Goal: Transaction & Acquisition: Purchase product/service

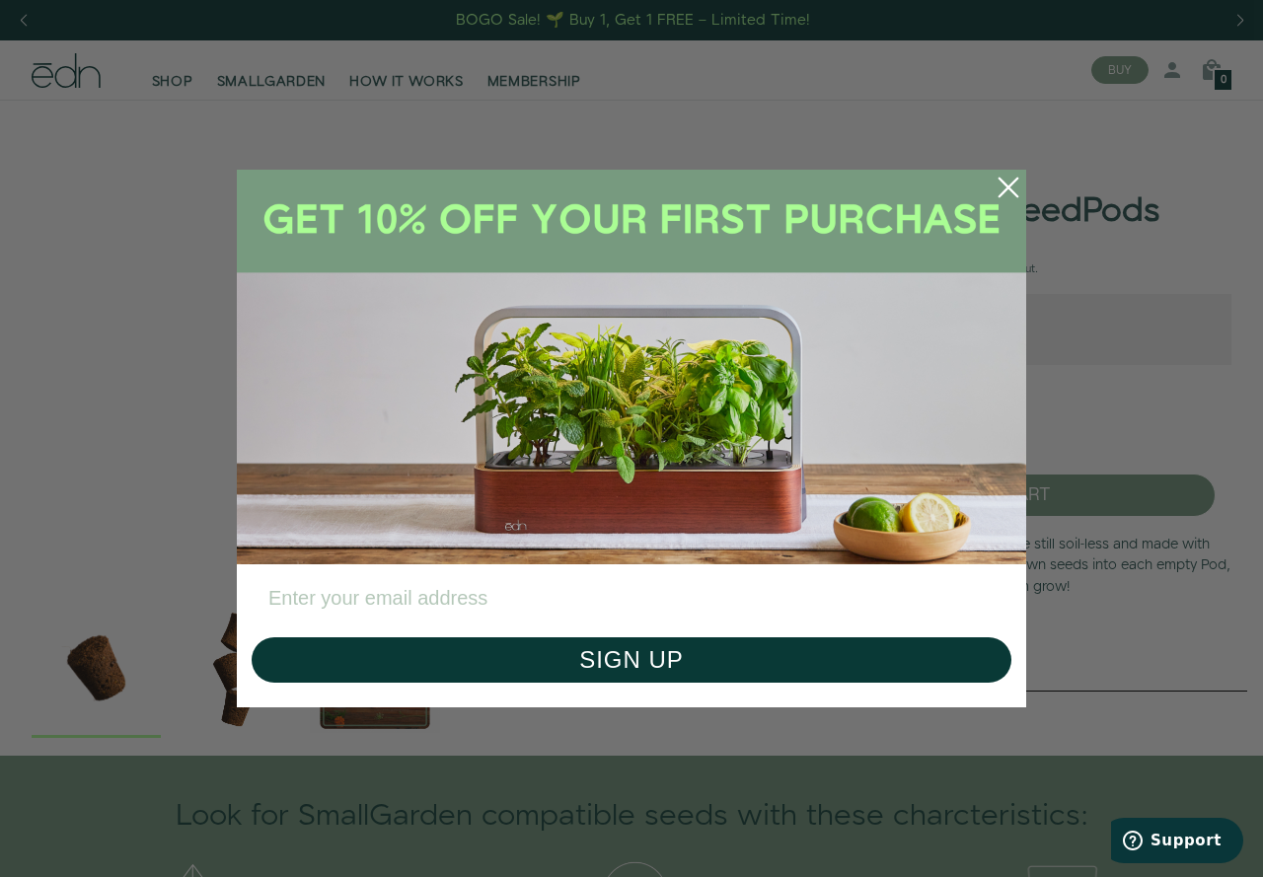
click at [411, 599] on input "Enter your email address" at bounding box center [632, 598] width 760 height 48
type input "dadofbezzants@gmail.com"
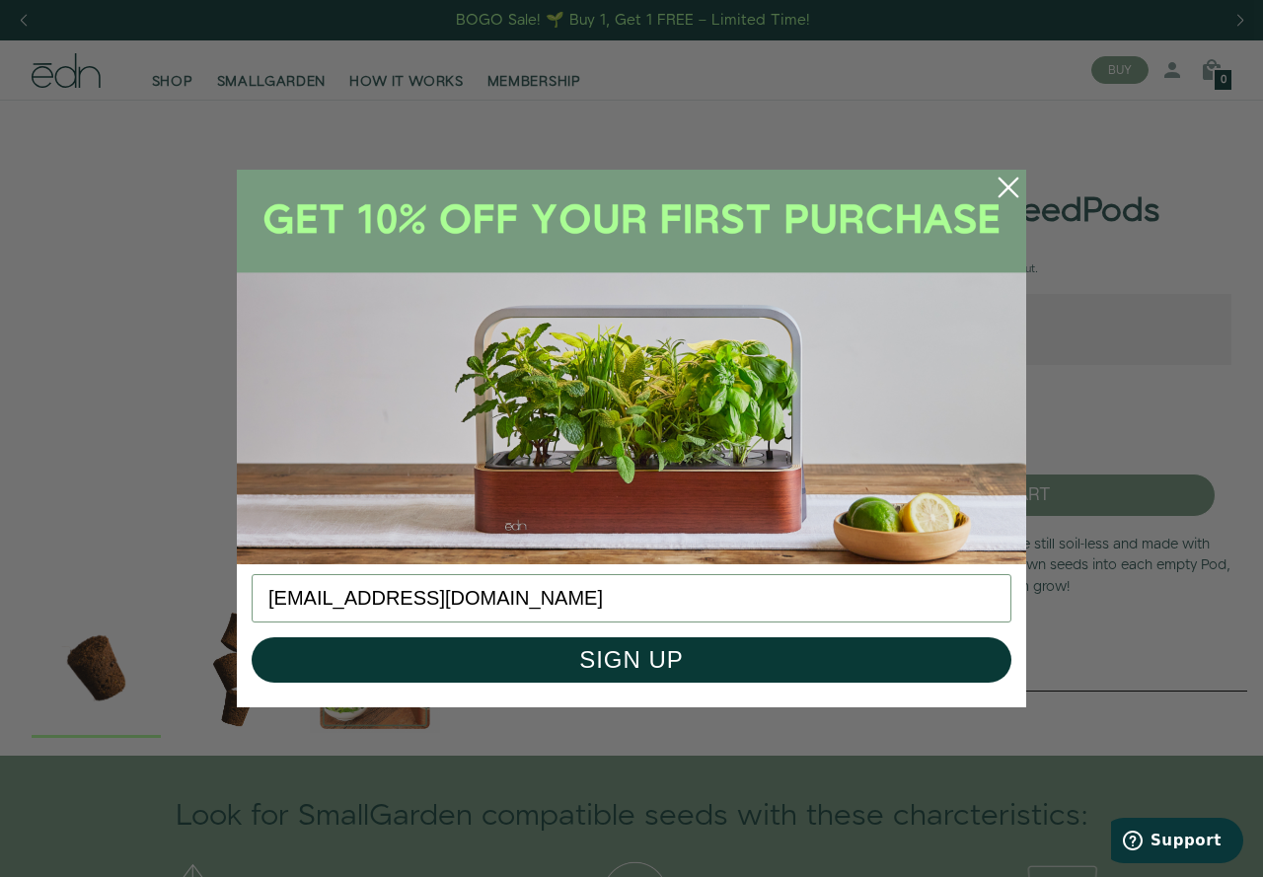
click at [1010, 181] on circle "Close dialog" at bounding box center [1008, 187] width 43 height 43
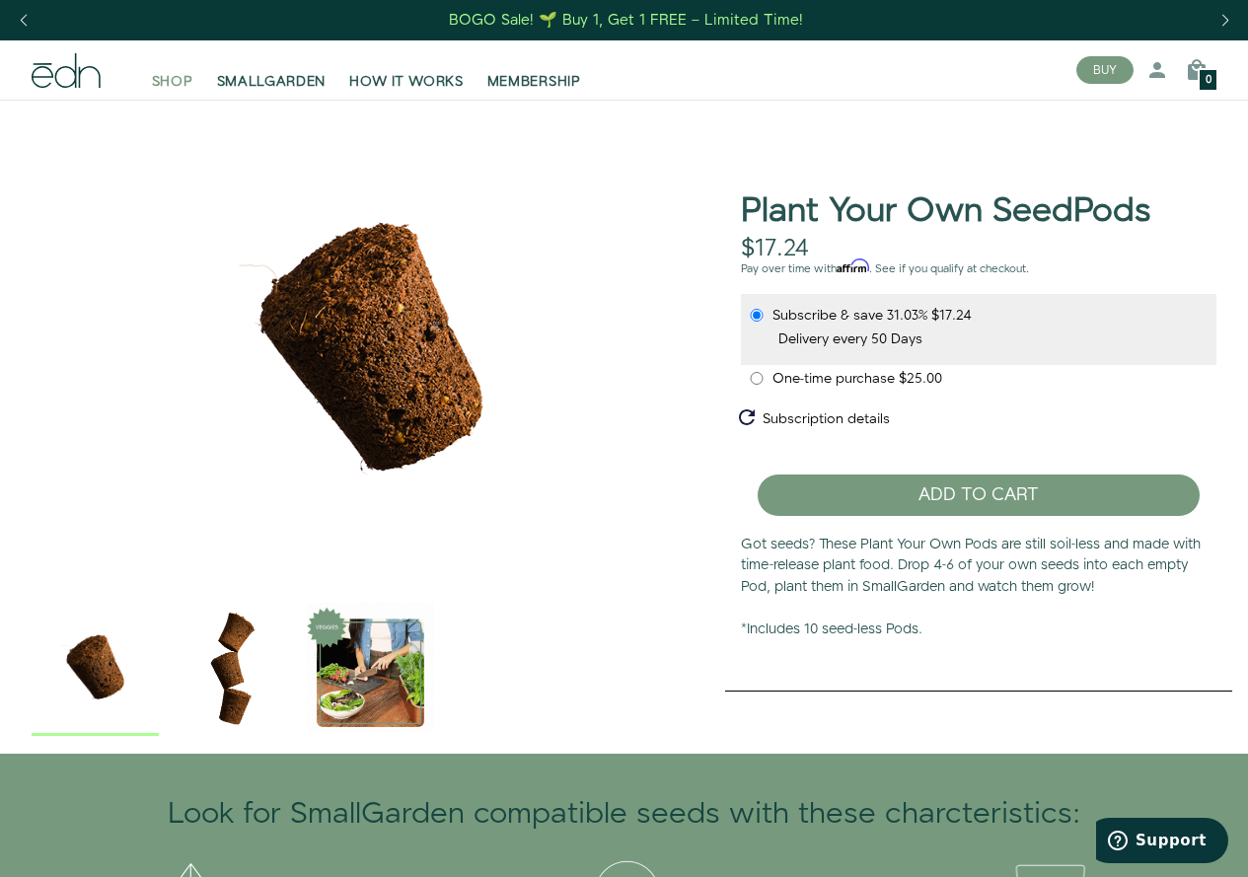
click at [170, 73] on span "SHOP" at bounding box center [172, 82] width 41 height 20
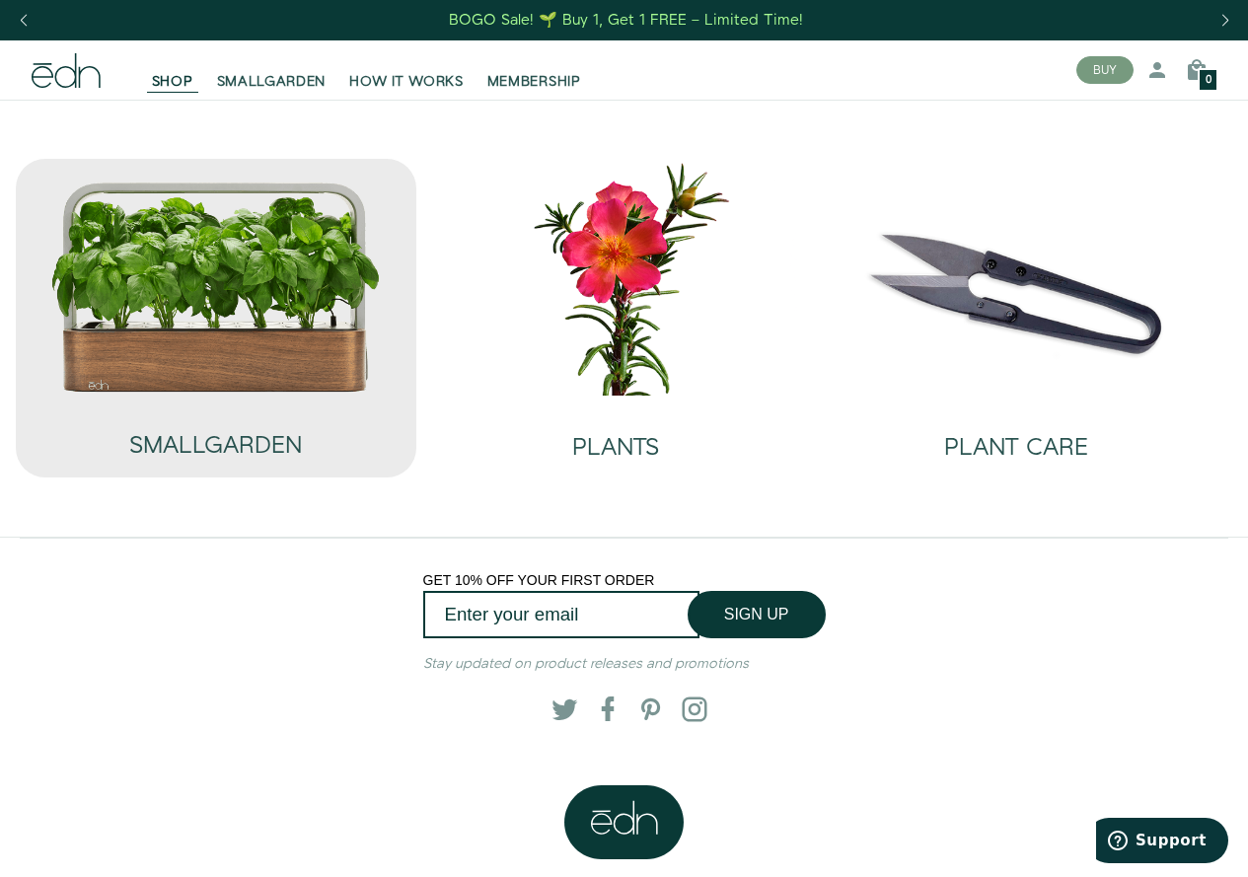
click at [192, 304] on img at bounding box center [216, 287] width 332 height 213
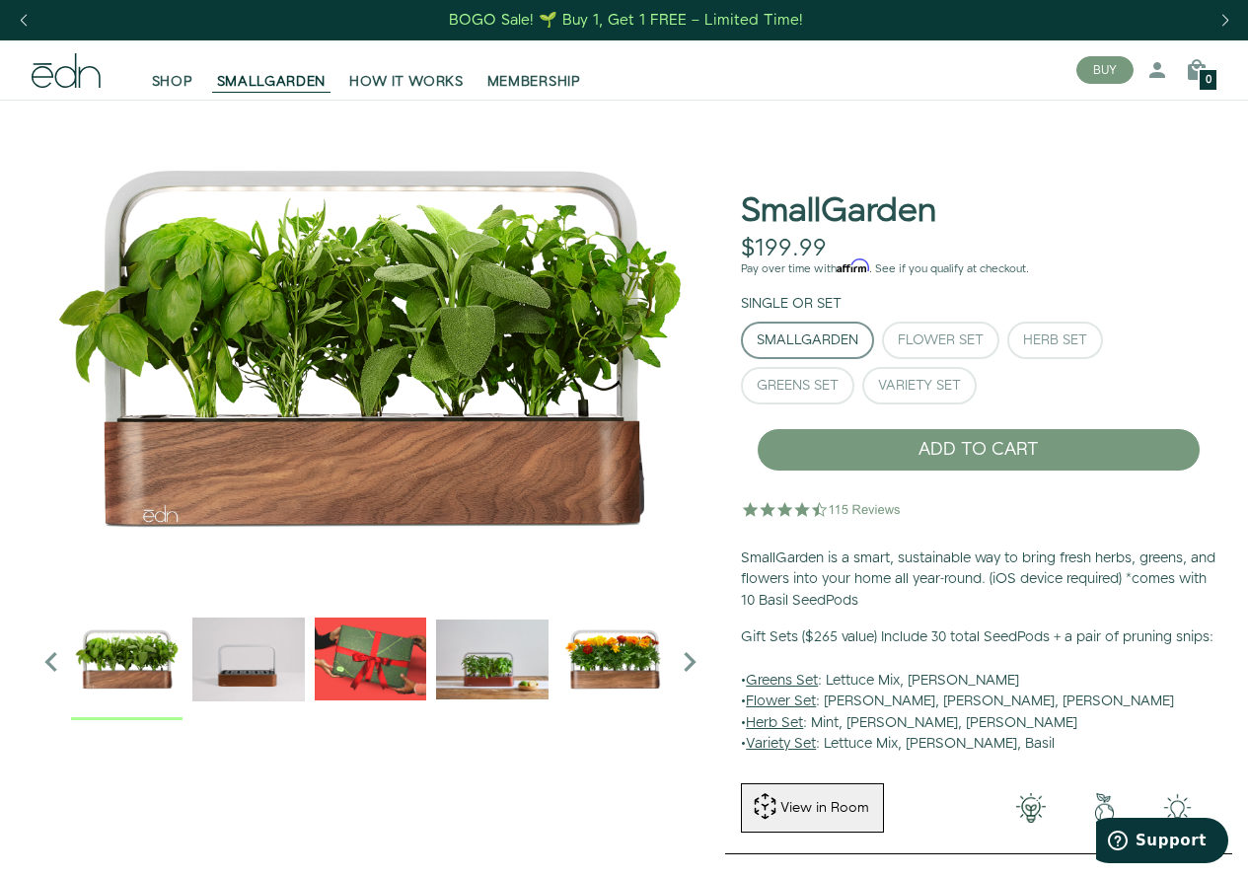
click at [259, 658] on img "2 / 6" at bounding box center [248, 659] width 112 height 112
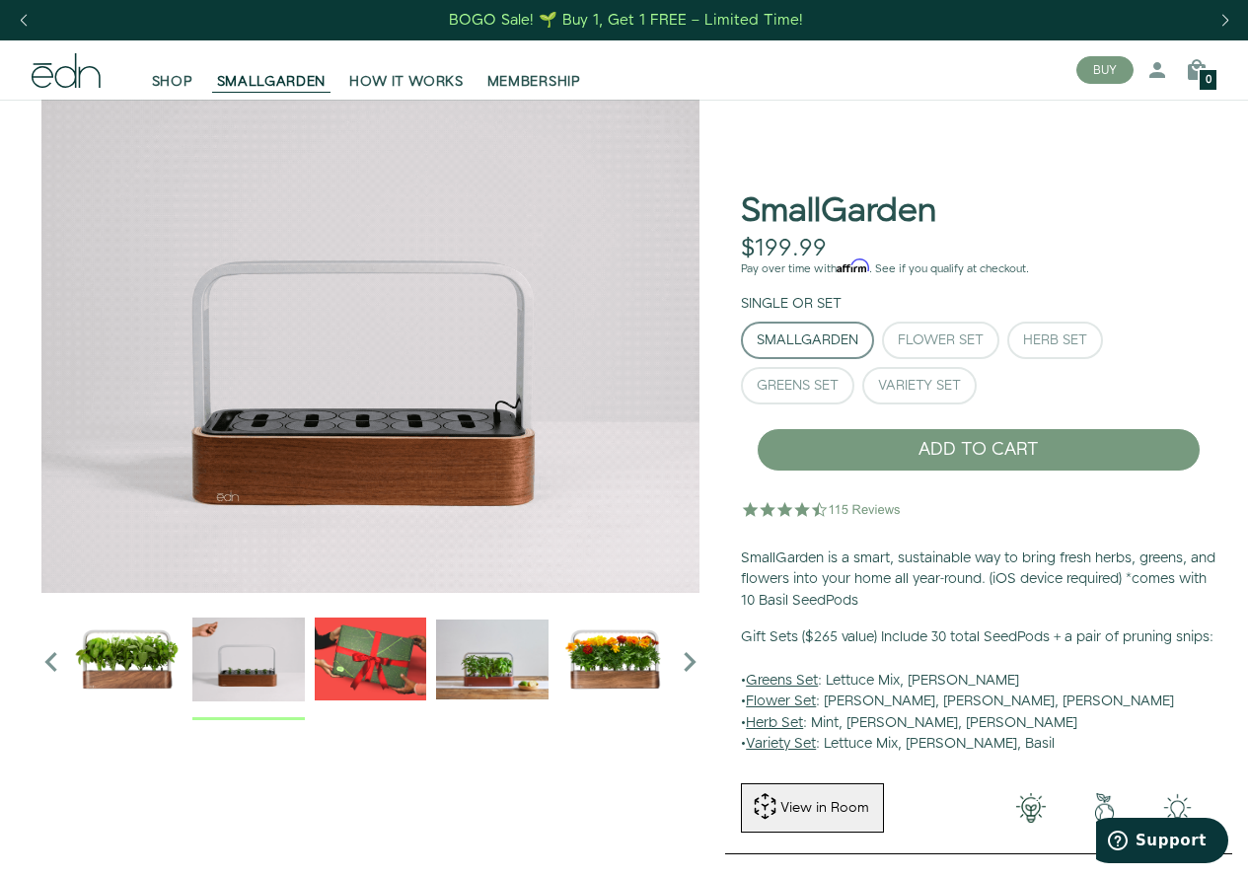
click at [360, 649] on img "3 / 6" at bounding box center [371, 659] width 112 height 112
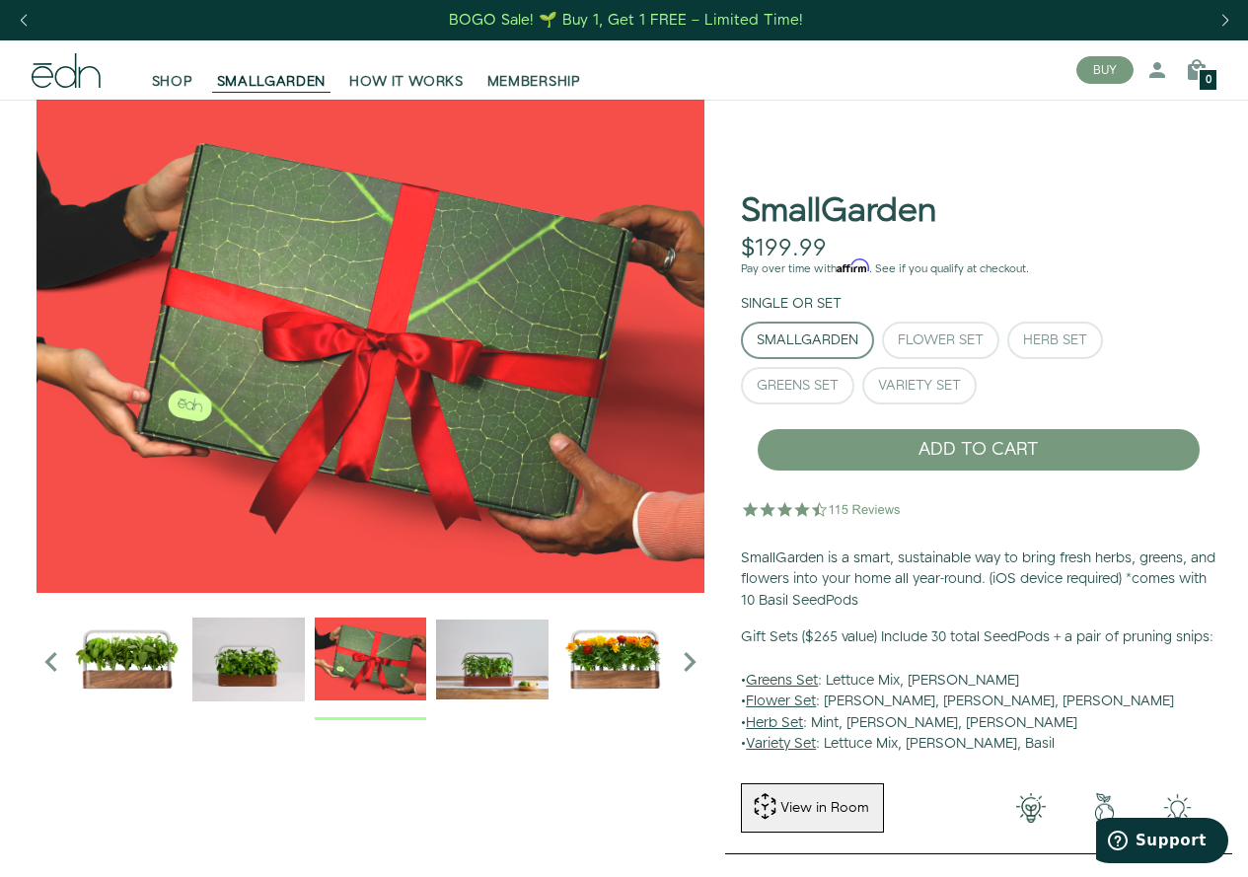
click at [479, 652] on img "4 / 6" at bounding box center [492, 659] width 112 height 112
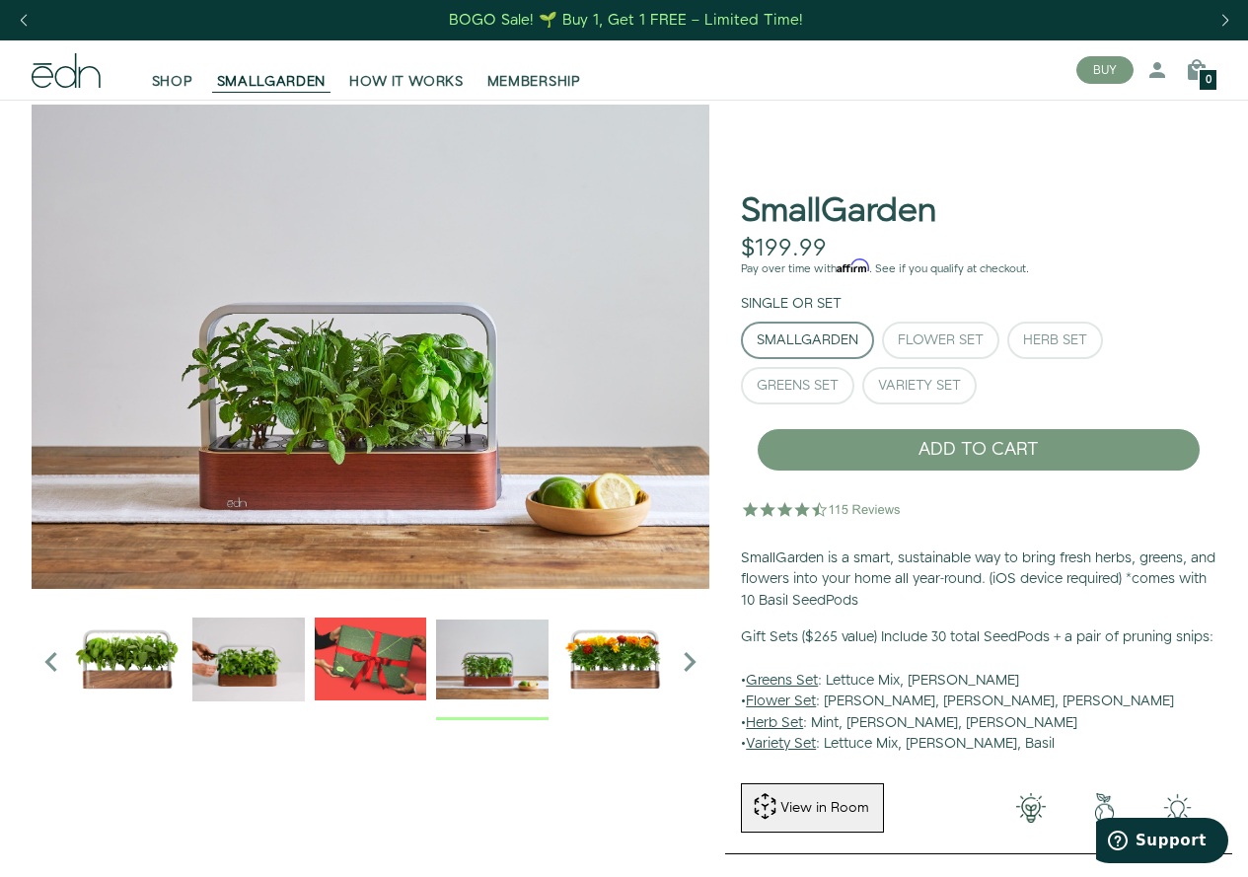
click at [596, 658] on img "5 / 6" at bounding box center [615, 659] width 112 height 112
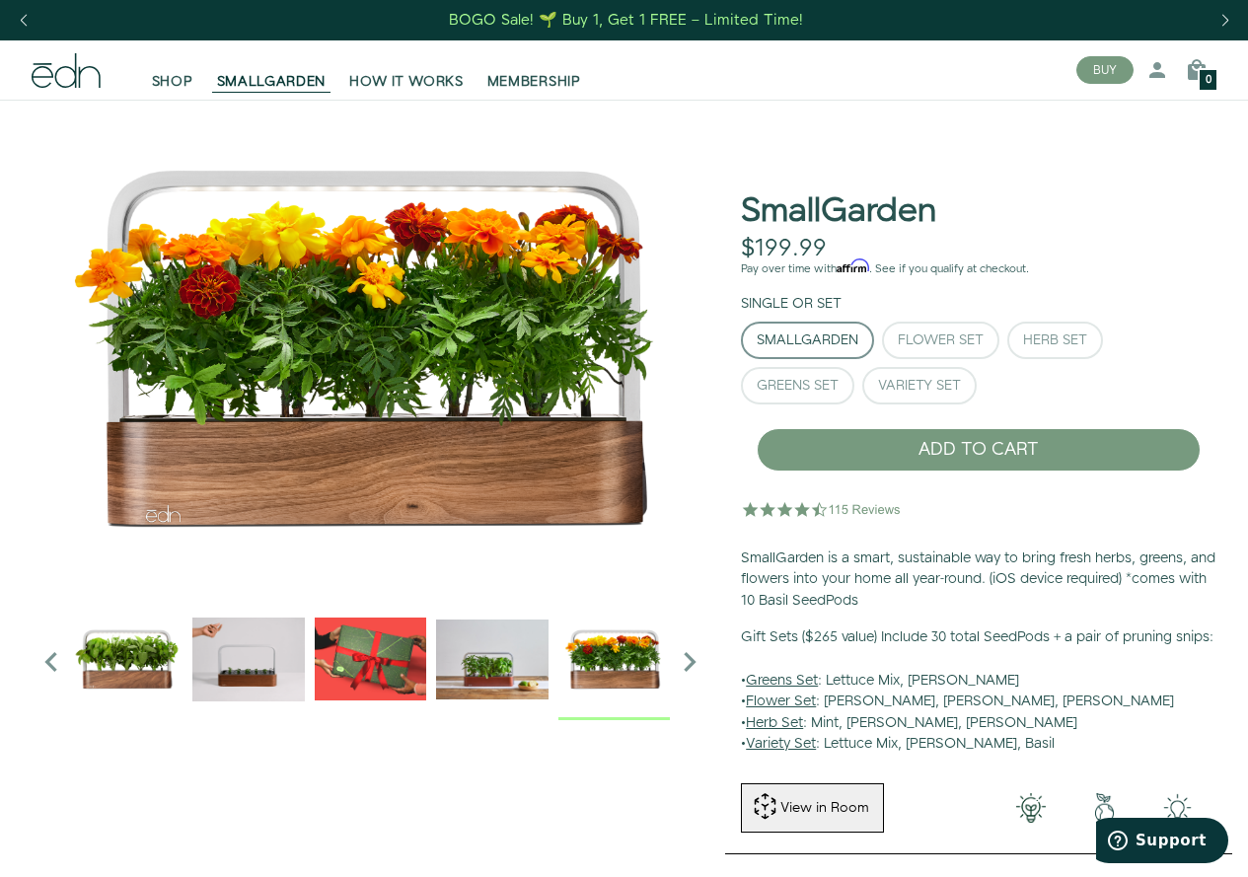
click at [688, 759] on div at bounding box center [371, 686] width 710 height 1173
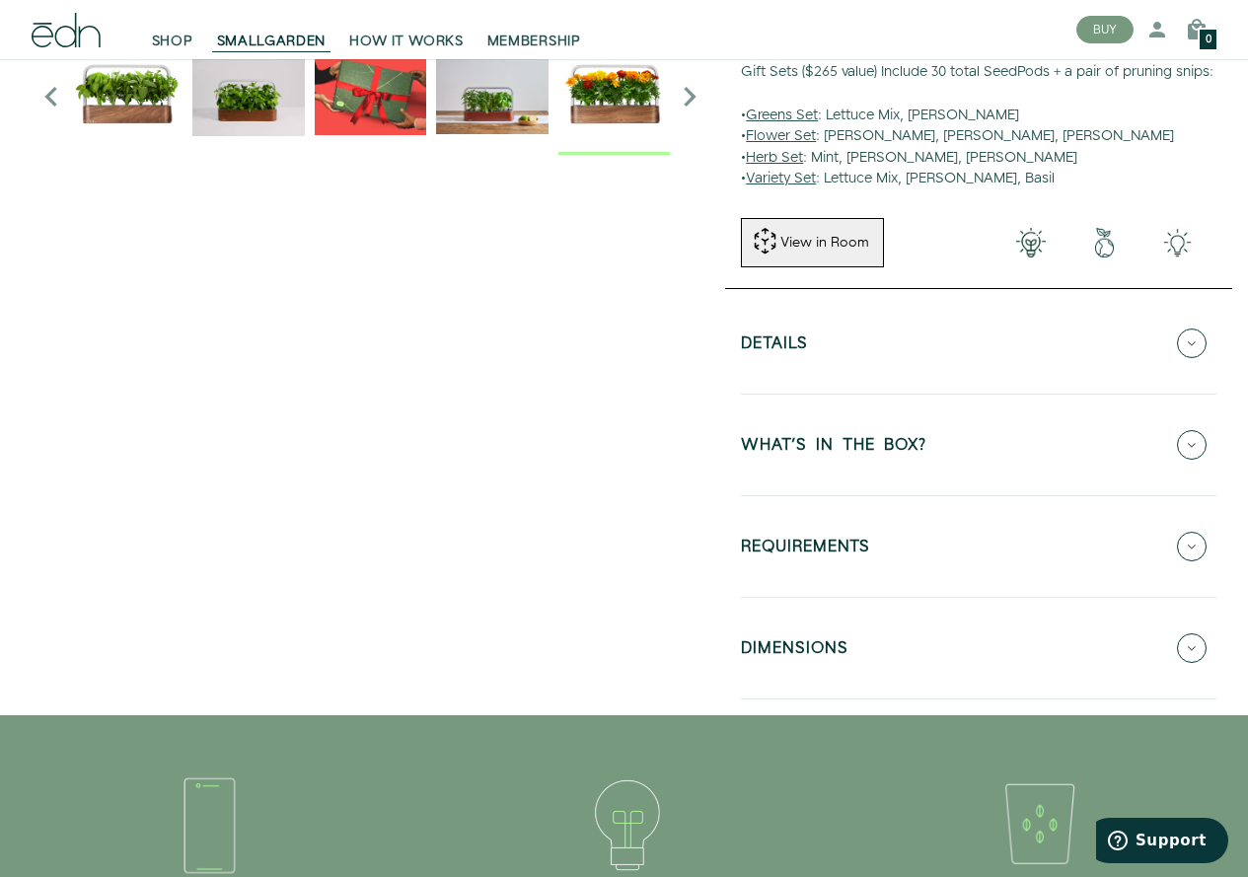
scroll to position [592, 0]
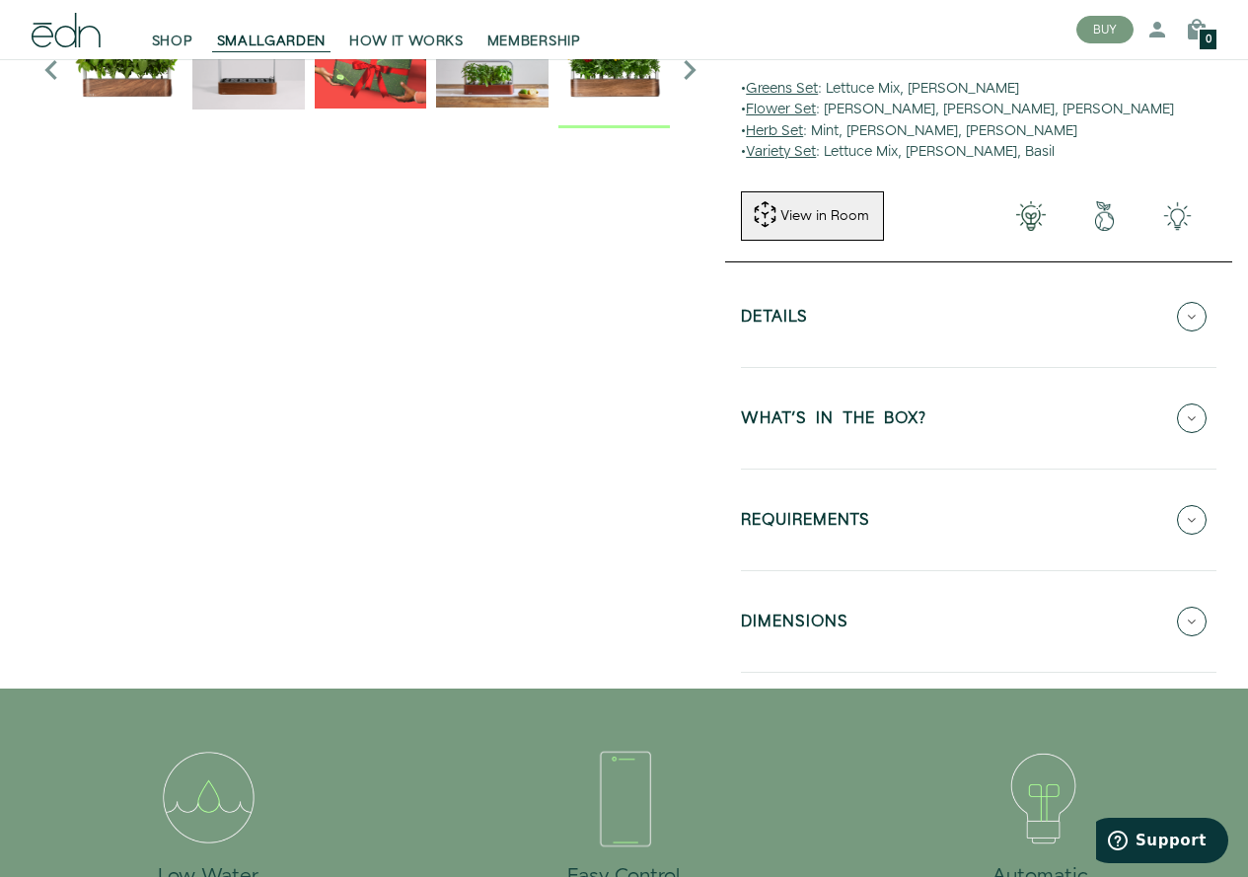
click at [831, 433] on h5 "WHAT'S IN THE BOX?" at bounding box center [834, 422] width 186 height 23
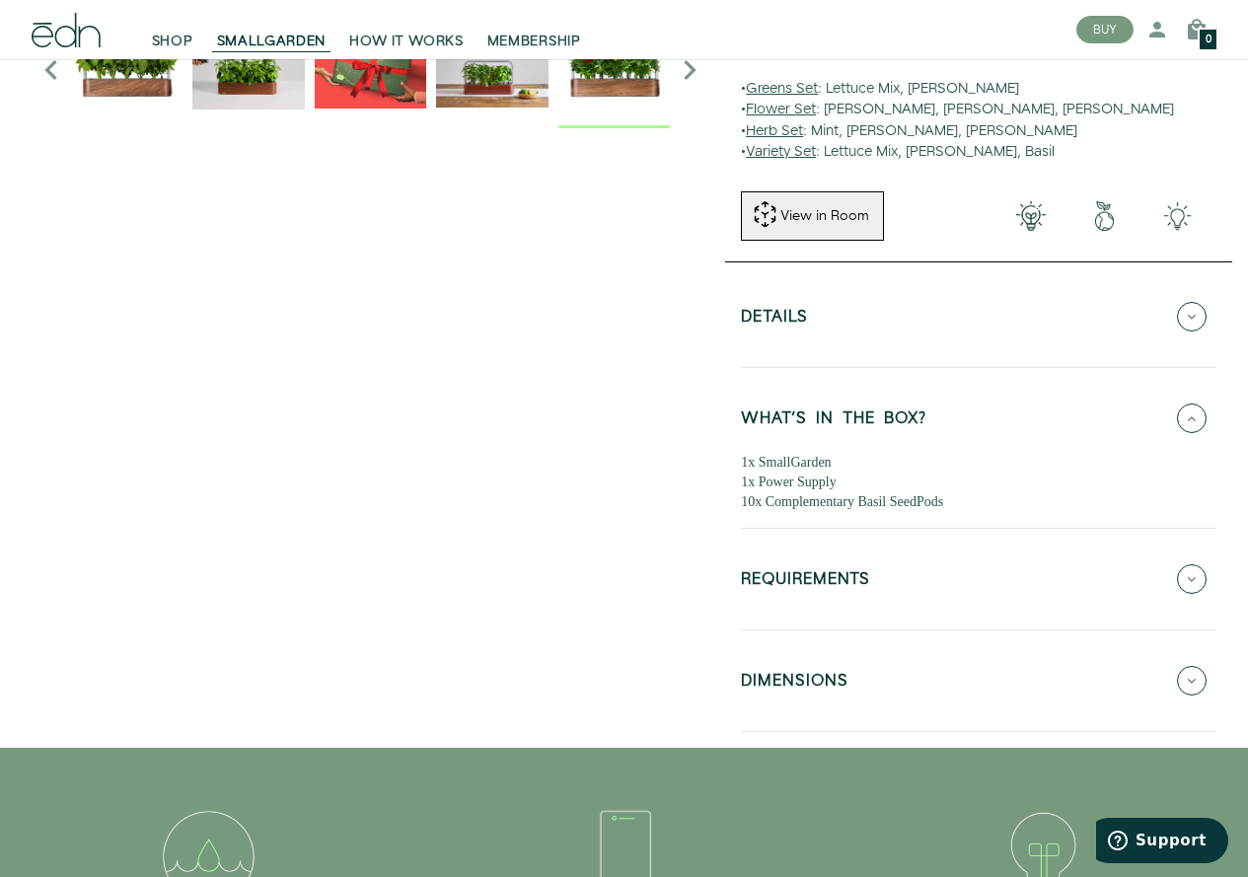
click at [782, 332] on h5 "Details" at bounding box center [774, 320] width 67 height 23
